Goal: Connect with others

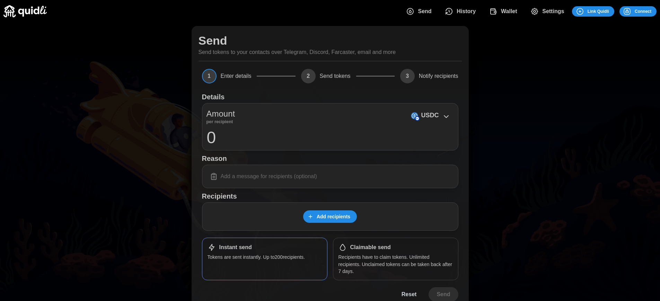
click at [643, 11] on span "Connect" at bounding box center [642, 12] width 17 height 10
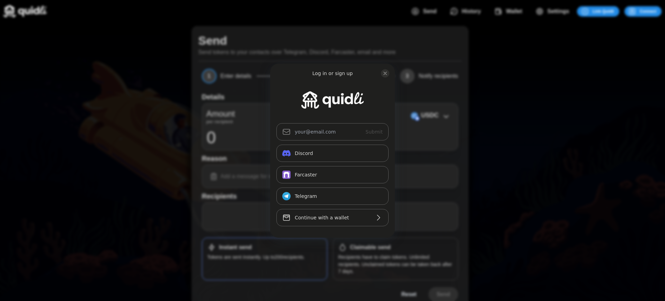
click at [648, 11] on div "Log in or sign up Submit Continue with Email Discord Farcaster Telegram_logo Te…" at bounding box center [332, 150] width 665 height 301
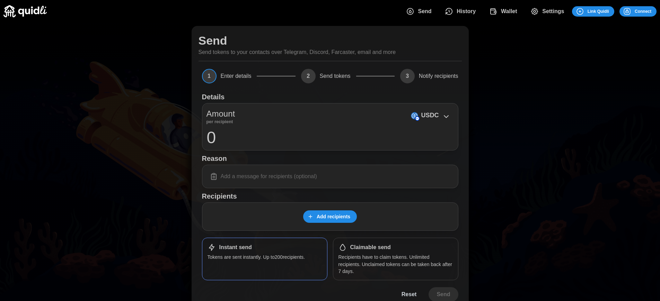
click at [643, 11] on span "Connect" at bounding box center [642, 12] width 17 height 10
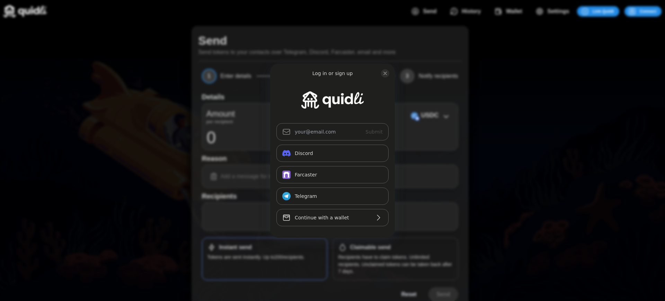
click at [648, 11] on div "Log in or sign up Submit Continue with Email Discord Farcaster Telegram_logo Te…" at bounding box center [332, 150] width 665 height 301
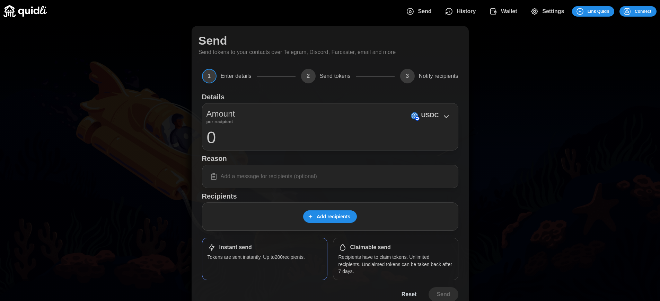
click at [643, 11] on span "Connect" at bounding box center [642, 12] width 17 height 10
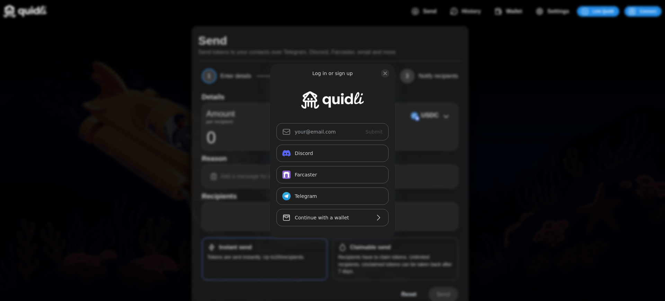
click at [648, 11] on div "Log in or sign up Submit Continue with Email Discord Farcaster Telegram_logo Te…" at bounding box center [332, 150] width 665 height 301
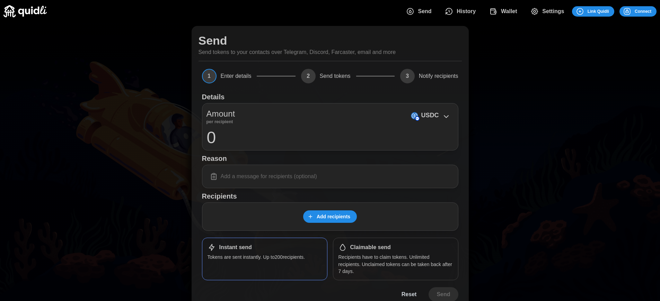
click at [370, 248] on h1 "Claimable send" at bounding box center [370, 247] width 41 height 7
click at [643, 11] on span "Connect" at bounding box center [642, 12] width 17 height 10
click at [648, 11] on div "Log in or sign up Submit Continue with Email Discord Farcaster Telegram_logo Te…" at bounding box center [332, 150] width 665 height 301
click at [370, 248] on h1 "Claimable send" at bounding box center [370, 247] width 41 height 7
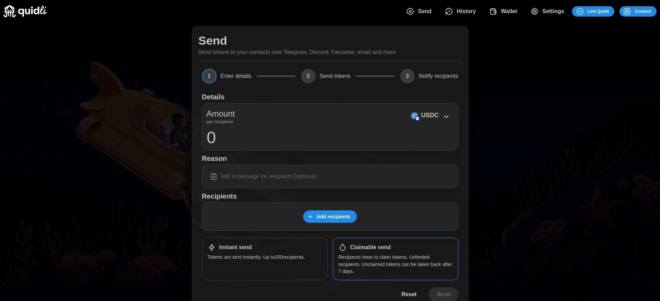
click at [643, 11] on span "Connect" at bounding box center [642, 12] width 17 height 10
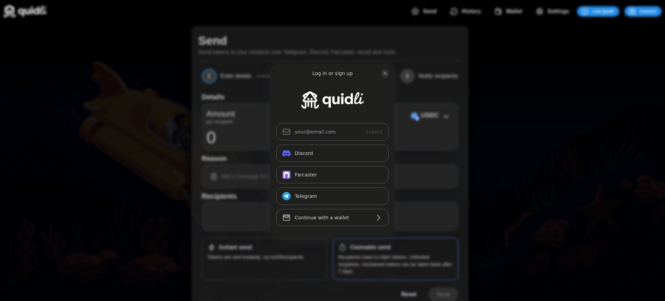
click at [370, 248] on div "Log in or sign up Submit Continue with Email Discord Farcaster Telegram_logo Te…" at bounding box center [332, 150] width 665 height 301
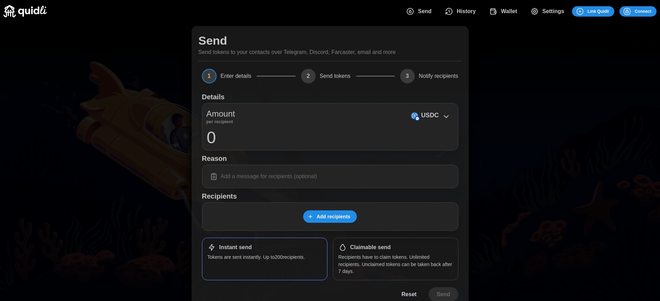
click at [643, 11] on span "Connect" at bounding box center [642, 12] width 17 height 10
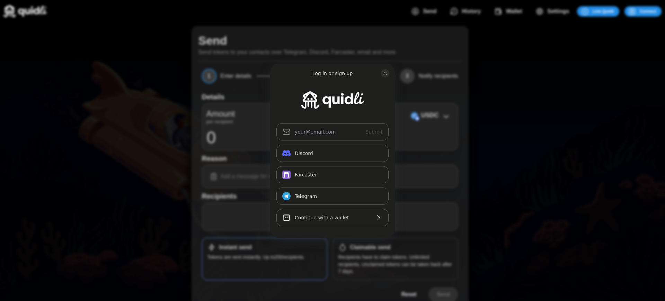
click at [370, 248] on div "Log in or sign up Submit Continue with Email Discord Farcaster Telegram_logo Te…" at bounding box center [332, 150] width 665 height 301
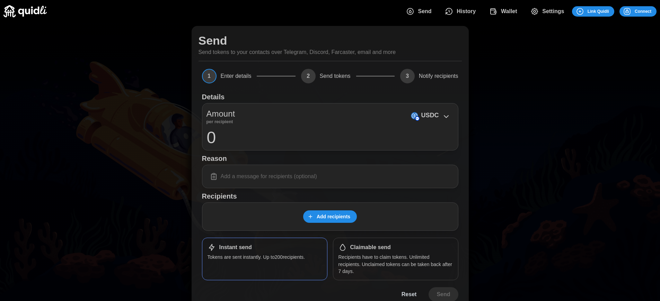
click at [643, 11] on span "Connect" at bounding box center [642, 12] width 17 height 10
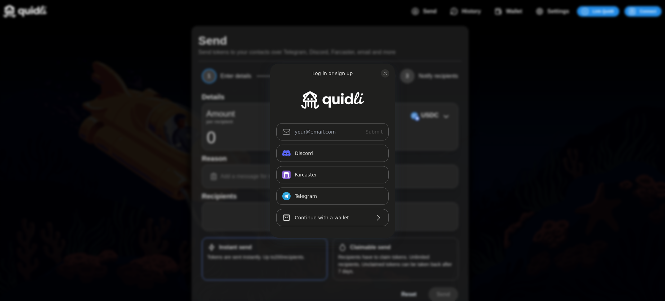
click at [370, 248] on div "Log in or sign up Submit Continue with Email Discord Farcaster Telegram_logo Te…" at bounding box center [332, 150] width 665 height 301
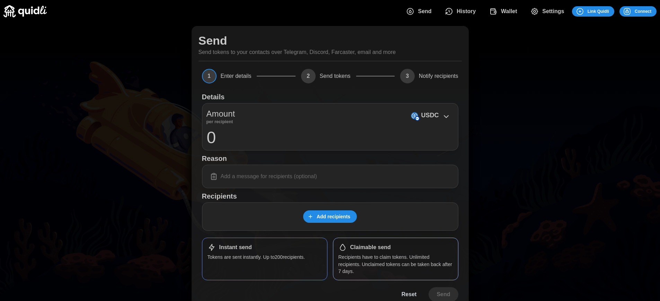
click at [370, 248] on h1 "Claimable send" at bounding box center [370, 247] width 41 height 7
click at [643, 11] on span "Connect" at bounding box center [642, 12] width 17 height 10
click at [429, 115] on p "USDC" at bounding box center [430, 115] width 18 height 10
